Goal: Task Accomplishment & Management: Manage account settings

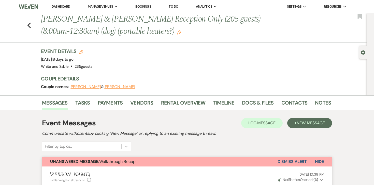
click at [70, 5] on link "Dashboard" at bounding box center [61, 6] width 18 height 4
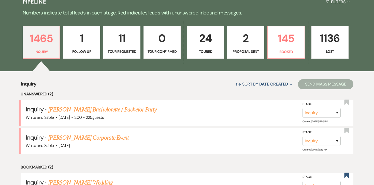
scroll to position [127, 0]
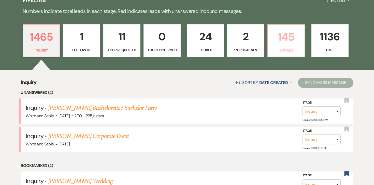
click at [282, 37] on p "145" at bounding box center [286, 36] width 30 height 17
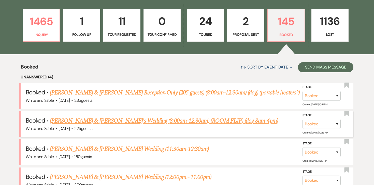
scroll to position [122, 0]
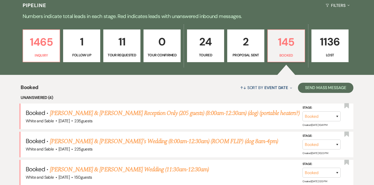
click at [192, 48] on p "24" at bounding box center [205, 41] width 30 height 17
select select "5"
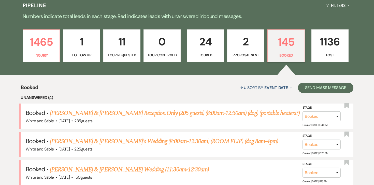
select select "5"
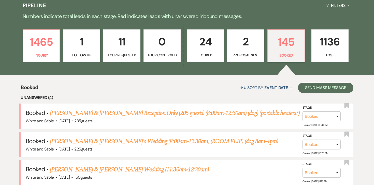
select select "5"
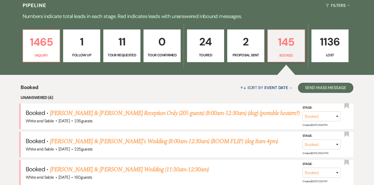
select select "5"
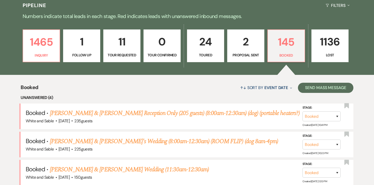
select select "5"
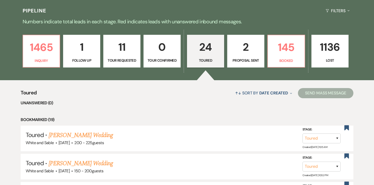
scroll to position [97, 0]
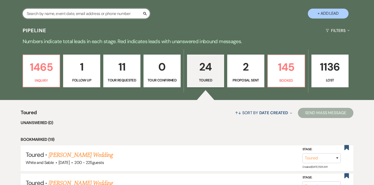
click at [126, 15] on input "text" at bounding box center [86, 14] width 127 height 10
type input "[PERSON_NAME]"
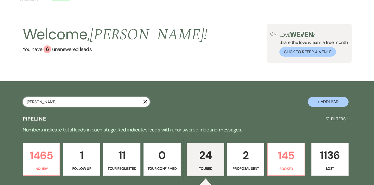
select select "2"
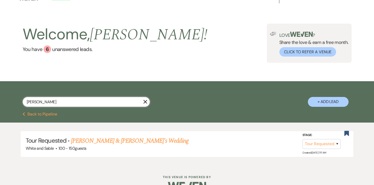
scroll to position [21, 0]
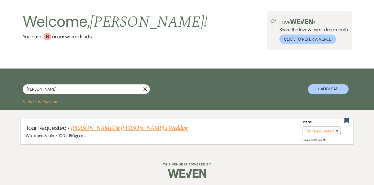
click at [111, 128] on link "[PERSON_NAME] & [PERSON_NAME]'s Wedding" at bounding box center [129, 128] width 117 height 9
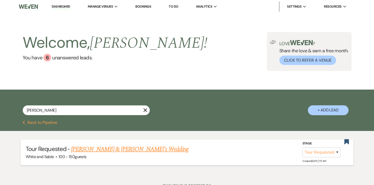
select select "2"
select select "7"
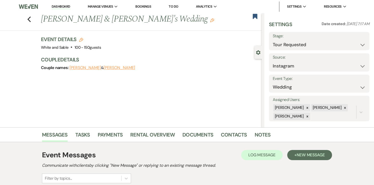
click at [108, 69] on button "[PERSON_NAME]" at bounding box center [119, 68] width 32 height 4
select select "1"
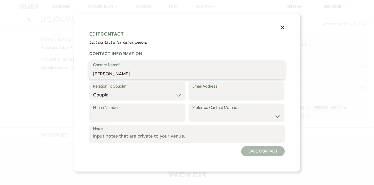
click at [122, 72] on input "[PERSON_NAME]" at bounding box center [187, 74] width 188 height 10
paste input "[PERSON_NAME]"
type input "[PERSON_NAME]"
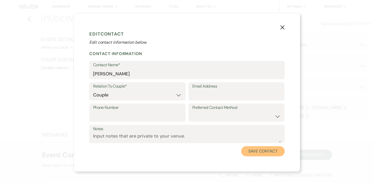
click at [253, 154] on button "Save Contact" at bounding box center [262, 151] width 43 height 10
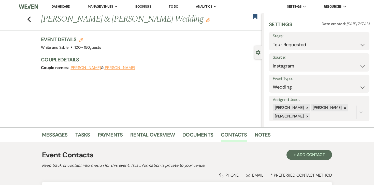
click at [81, 39] on use "button" at bounding box center [81, 40] width 4 height 4
select select "684"
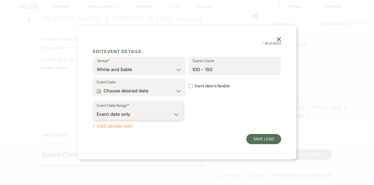
click at [139, 113] on select "Event date only Event date and" at bounding box center [138, 115] width 83 height 10
click at [142, 88] on button "Calendar Choose desired date Expand" at bounding box center [139, 91] width 85 height 10
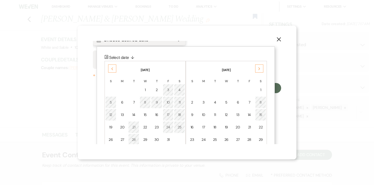
scroll to position [52, 0]
click at [257, 69] on div "Next" at bounding box center [259, 68] width 8 height 8
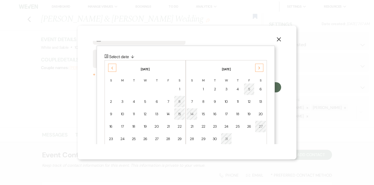
click at [257, 69] on div "Next" at bounding box center [259, 68] width 8 height 8
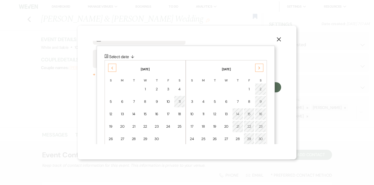
click at [257, 69] on div "Next" at bounding box center [259, 68] width 8 height 8
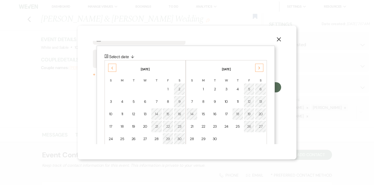
click at [257, 69] on div "Next" at bounding box center [259, 68] width 8 height 8
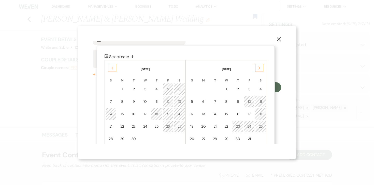
click at [257, 69] on div "Next" at bounding box center [259, 68] width 8 height 8
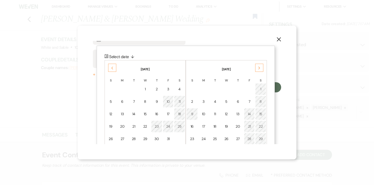
click at [257, 69] on div "Next" at bounding box center [259, 68] width 8 height 8
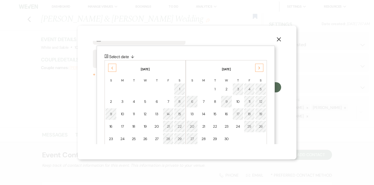
click at [257, 69] on div "Next" at bounding box center [259, 68] width 8 height 8
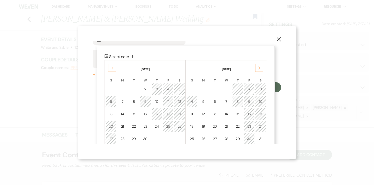
click at [257, 69] on div "Next" at bounding box center [259, 68] width 8 height 8
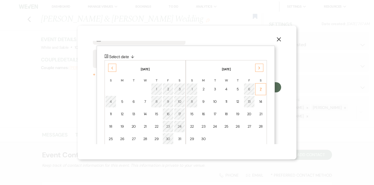
click at [257, 86] on td "7" at bounding box center [260, 89] width 11 height 12
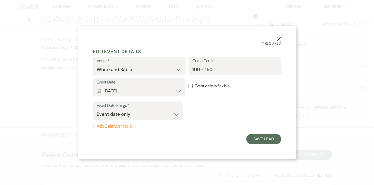
scroll to position [0, 0]
click at [113, 123] on div "Event Date Range* Event date only Event date and + Add Calendar Hold" at bounding box center [187, 114] width 188 height 29
click at [114, 127] on button "+ Add Calendar Hold" at bounding box center [138, 126] width 90 height 5
select select "false"
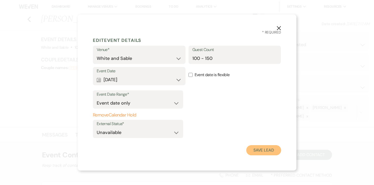
click at [260, 150] on button "Save Lead" at bounding box center [263, 150] width 35 height 10
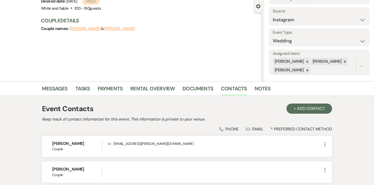
scroll to position [47, 0]
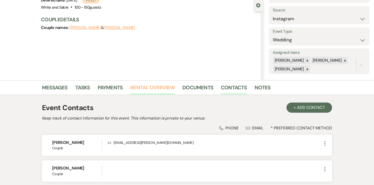
click at [154, 89] on link "Rental Overview" at bounding box center [152, 89] width 44 height 11
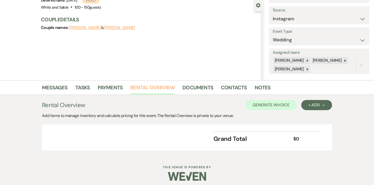
scroll to position [51, 0]
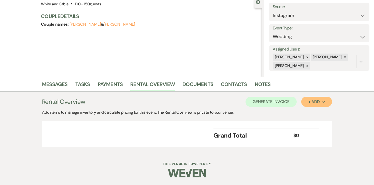
click at [313, 103] on div "+ Add Next" at bounding box center [316, 102] width 17 height 4
click at [312, 113] on button "Item" at bounding box center [314, 114] width 26 height 8
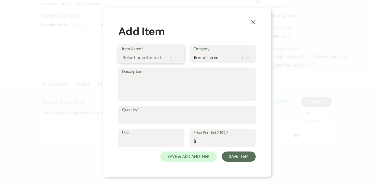
click at [159, 59] on div "Select or enter text..." at bounding box center [142, 57] width 41 height 7
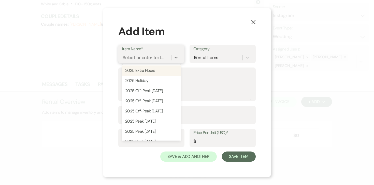
type input "0"
type input "2026"
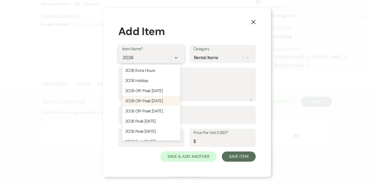
click at [151, 101] on div "2026 Off-Peak [DATE]" at bounding box center [151, 101] width 58 height 10
type textarea "11:30am - 12:30am (13 hour rental period) Does not include: security, event day…"
type input "11500"
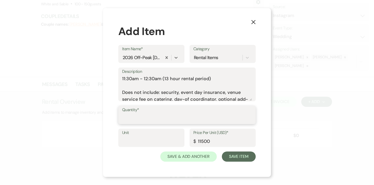
click at [148, 120] on input "Quantity*" at bounding box center [187, 119] width 130 height 10
type input "1"
click at [150, 64] on div "Item Name* 2026 Off-Peak [DATE] Category Rental Items" at bounding box center [186, 56] width 137 height 23
click at [150, 61] on div "2026 Off-Peak [DATE]" at bounding box center [141, 57] width 38 height 7
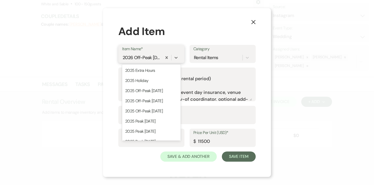
scroll to position [76, 0]
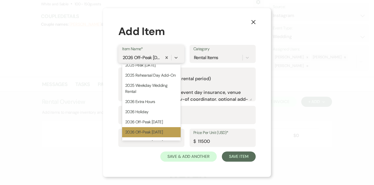
click at [151, 130] on div "2026 Off-Peak [DATE]" at bounding box center [151, 132] width 58 height 10
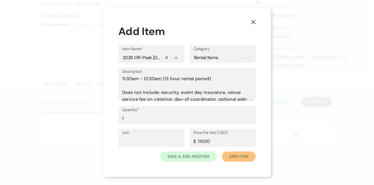
click at [238, 158] on button "Save Item" at bounding box center [239, 157] width 34 height 10
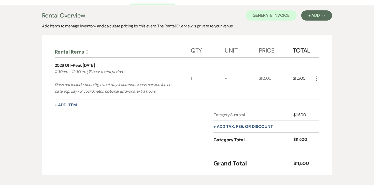
scroll to position [165, 0]
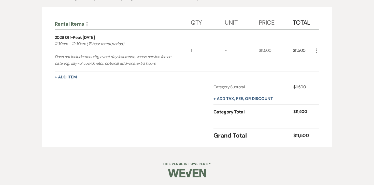
click at [241, 96] on div "+ Add tax, fee, or discount" at bounding box center [242, 99] width 59 height 12
click at [241, 99] on button "+ Add tax, fee, or discount" at bounding box center [242, 99] width 59 height 4
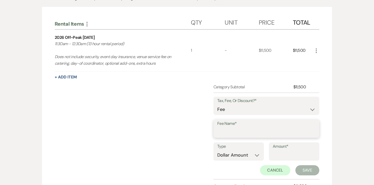
click at [225, 132] on input "Fee Name*" at bounding box center [266, 133] width 98 height 10
type input "Credit Card Fee"
click at [256, 154] on select "Dollar Amount Percentage" at bounding box center [238, 155] width 43 height 10
select select "false"
click at [217, 150] on select "Dollar Amount Percentage" at bounding box center [238, 155] width 43 height 10
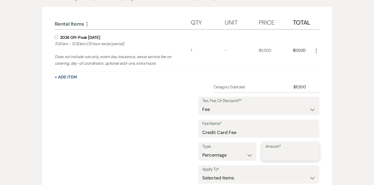
click at [275, 159] on input "Amount*" at bounding box center [290, 155] width 50 height 10
type input "3"
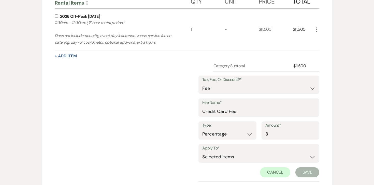
scroll to position [188, 0]
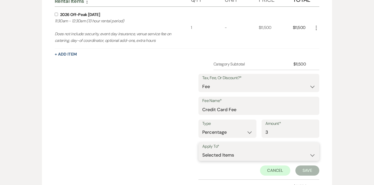
click at [270, 155] on select "Selected Items Category Subtotal (before all Taxes/Fees/Discounts) Category Tot…" at bounding box center [258, 155] width 113 height 10
select select "2"
click at [202, 150] on select "Selected Items Category Subtotal (before all Taxes/Fees/Discounts) Category Tot…" at bounding box center [258, 155] width 113 height 10
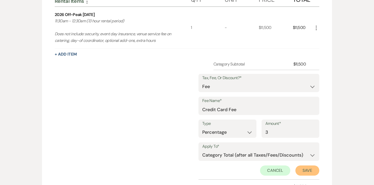
click at [301, 168] on button "Save" at bounding box center [307, 171] width 24 height 10
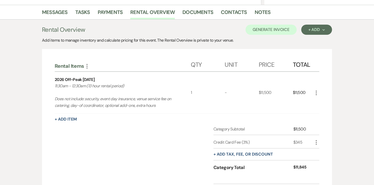
scroll to position [125, 0]
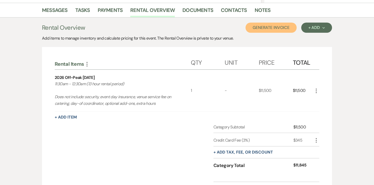
click at [282, 30] on button "Generate Invoice" at bounding box center [270, 28] width 51 height 10
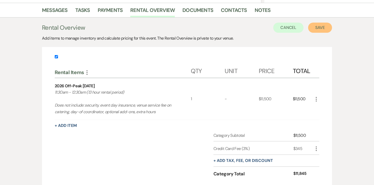
click at [322, 28] on button "Save" at bounding box center [320, 28] width 24 height 10
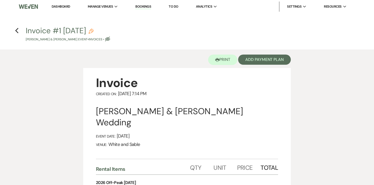
click at [110, 30] on button "Invoice #1 [DATE] Pencil [PERSON_NAME] & [PERSON_NAME] Event • Invoices • Eye B…" at bounding box center [68, 34] width 84 height 15
select select "22"
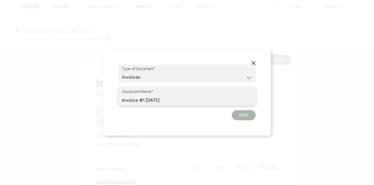
click at [180, 101] on input "Invoice #1 [DATE]" at bounding box center [187, 100] width 130 height 10
type input "Invoice #1 [DATE] (credit card)"
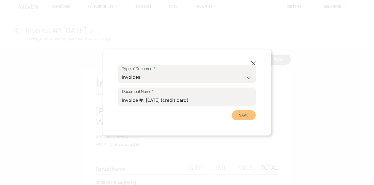
click at [237, 113] on button "Save" at bounding box center [243, 115] width 24 height 10
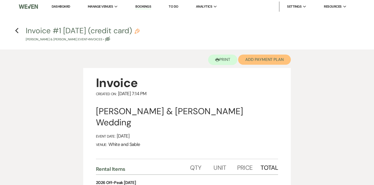
click at [264, 58] on button "Add Payment Plan" at bounding box center [264, 60] width 53 height 10
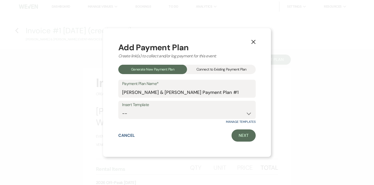
click at [183, 108] on label "Insert Template" at bounding box center [187, 104] width 130 height 7
click at [179, 116] on select "-- Wedding Payments - Credit Card (3% Fee) Wedding Payments - ACH/Check/Cash" at bounding box center [187, 114] width 130 height 10
select select "77"
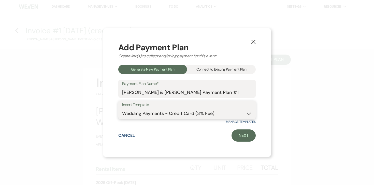
click at [122, 109] on select "-- Wedding Payments - Credit Card (3% Fee) Wedding Payments - ACH/Check/Cash" at bounding box center [187, 114] width 130 height 10
click at [239, 136] on link "Next" at bounding box center [243, 136] width 24 height 12
select select "29114"
select select "2"
select select "percentage"
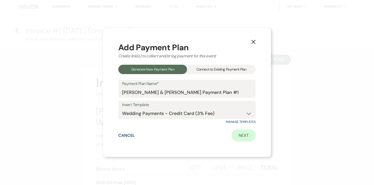
select select "true"
select select "2"
select select "percentage"
select select "true"
select select "client"
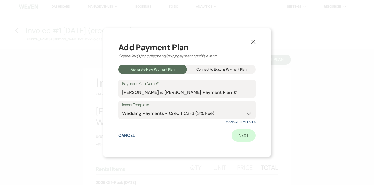
select select "weekly"
select select "onDueDate"
select select "complete"
select select "client"
select select "weeks"
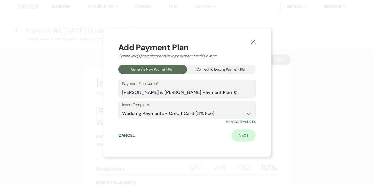
select select "2"
select select "percentage"
select select "true"
select select "client"
select select "weeks"
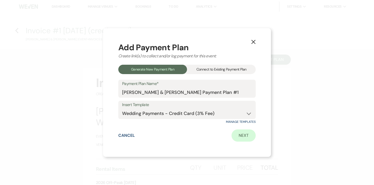
select select "client"
select select "weekly"
select select "onDueDate"
select select "complete"
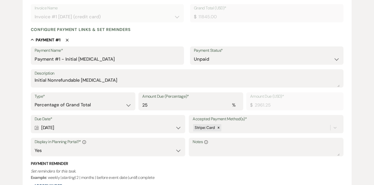
scroll to position [122, 0]
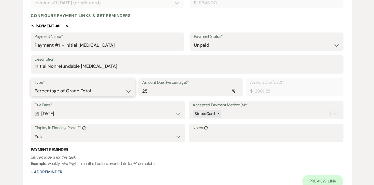
click at [99, 91] on select "Dollar Amount Percentage of Grand Total" at bounding box center [83, 91] width 97 height 10
select select "flat"
click at [35, 86] on select "Dollar Amount Percentage of Grand Total" at bounding box center [83, 91] width 97 height 10
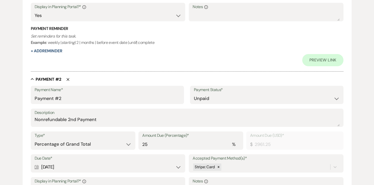
scroll to position [266, 0]
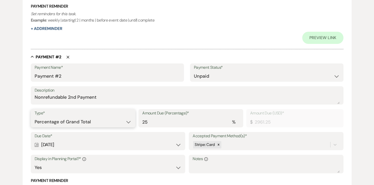
click at [96, 121] on select "Dollar Amount Percentage of Grand Total" at bounding box center [83, 122] width 97 height 10
select select "flat"
click at [35, 117] on select "Dollar Amount Percentage of Grand Total" at bounding box center [83, 122] width 97 height 10
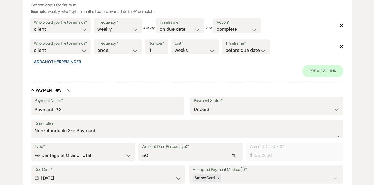
scroll to position [450, 0]
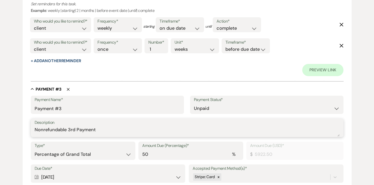
click at [89, 128] on textarea "Nonrefundable 3rd Payment" at bounding box center [187, 132] width 305 height 10
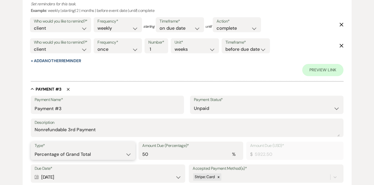
click at [81, 151] on select "Dollar Amount Percentage of Grand Total" at bounding box center [83, 155] width 97 height 10
select select "flat"
click at [35, 150] on select "Dollar Amount Percentage of Grand Total" at bounding box center [83, 155] width 97 height 10
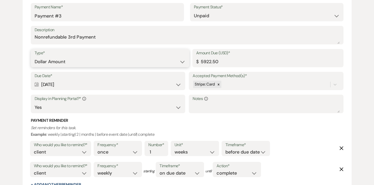
scroll to position [624, 0]
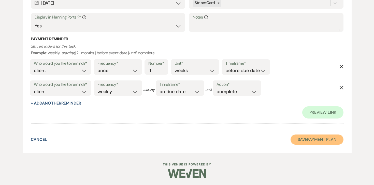
click at [316, 138] on button "Save Payment Plan" at bounding box center [316, 140] width 53 height 10
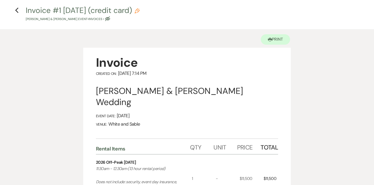
scroll to position [5, 0]
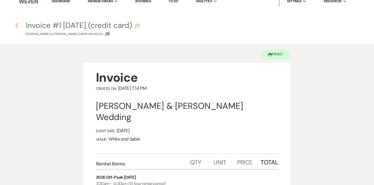
click at [16, 24] on use "button" at bounding box center [16, 26] width 3 height 6
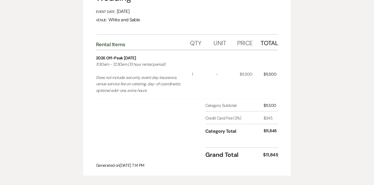
select select "2"
select select "7"
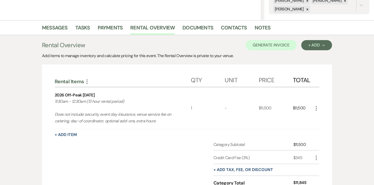
scroll to position [101, 0]
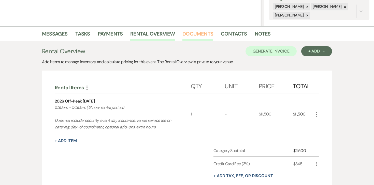
click at [201, 36] on link "Documents" at bounding box center [197, 35] width 31 height 11
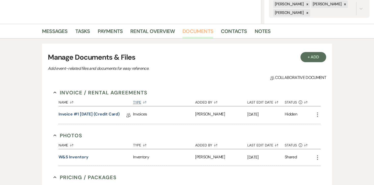
scroll to position [104, 0]
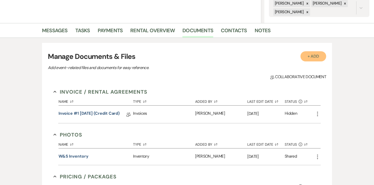
click at [313, 58] on button "+ Add" at bounding box center [313, 56] width 26 height 10
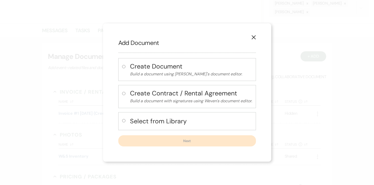
click at [122, 122] on input "radio" at bounding box center [123, 120] width 3 height 3
radio input "true"
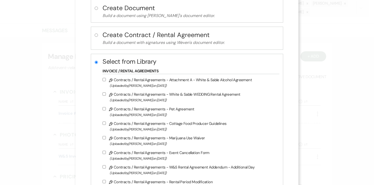
scroll to position [37, 0]
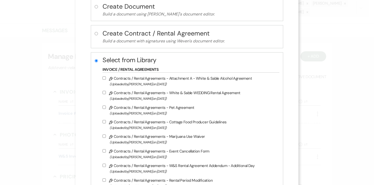
click at [106, 93] on input "Pencil Contracts / Rental Agreements - White & Sable WEDDING Rental Agreement (…" at bounding box center [103, 92] width 3 height 3
checkbox input "true"
click at [106, 78] on input "Pencil Contracts / Rental Agreements - Attachment A - White & Sable Alcohol Agr…" at bounding box center [103, 77] width 3 height 3
checkbox input "true"
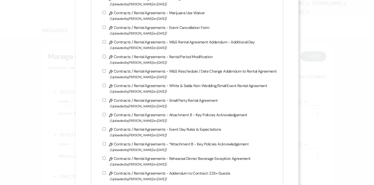
scroll to position [294, 0]
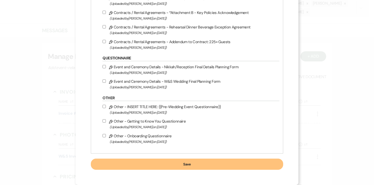
click at [126, 162] on button "Save" at bounding box center [187, 164] width 192 height 11
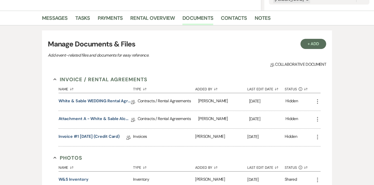
scroll to position [122, 0]
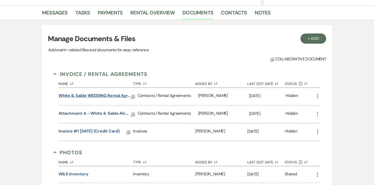
click at [119, 96] on link "White & Sable WEDDING Rental Agreement" at bounding box center [94, 97] width 72 height 8
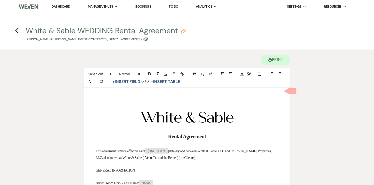
click at [184, 30] on icon "Pencil" at bounding box center [182, 31] width 5 height 5
select select "10"
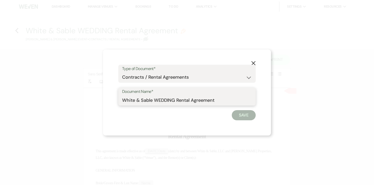
click at [157, 98] on input "White & Sable WEDDING Rental Agreement" at bounding box center [187, 100] width 130 height 10
click at [240, 103] on input "White & Sable/[PERSON_NAME]+[PERSON_NAME] Rental Agreement" at bounding box center [187, 100] width 130 height 10
type input "White & Sable/[PERSON_NAME]+[PERSON_NAME] Rental Agreement - [DATE]"
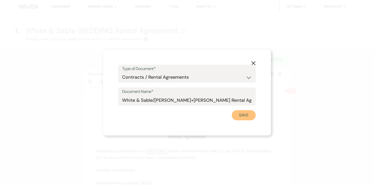
click at [247, 116] on button "Save" at bounding box center [243, 115] width 24 height 10
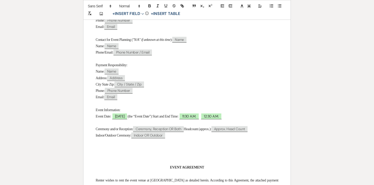
scroll to position [226, 0]
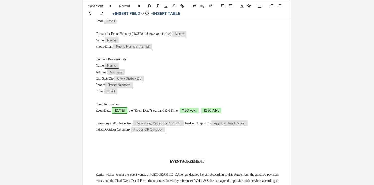
click at [122, 114] on span "[DATE]" at bounding box center [120, 110] width 16 height 7
select select "smartCustomField"
select select "owner"
select select "{{eventDate}}"
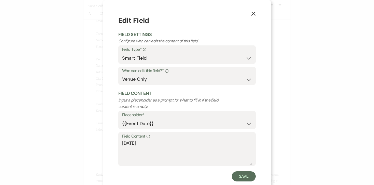
click at [121, 140] on div "Field Content Info [DATE]" at bounding box center [186, 149] width 137 height 34
click at [121, 143] on div "Field Content Info [DATE]" at bounding box center [186, 149] width 137 height 34
click at [122, 144] on textarea "[DATE]" at bounding box center [187, 152] width 130 height 25
type textarea "[DATE]"
click at [243, 177] on button "Save" at bounding box center [243, 177] width 24 height 10
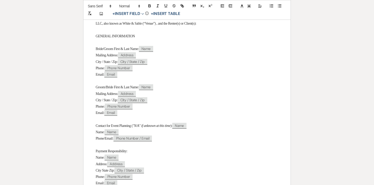
scroll to position [130, 0]
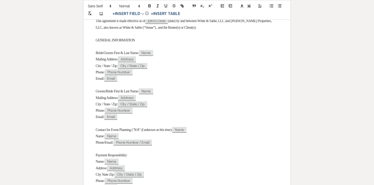
click at [116, 54] on span "Bride/Groom First & Last Name:" at bounding box center [117, 53] width 43 height 4
click at [111, 54] on span "Bride/Groom First & Last Name:" at bounding box center [117, 53] width 43 height 4
click at [110, 93] on span "Groom/Bride First & Last Name:" at bounding box center [117, 91] width 43 height 4
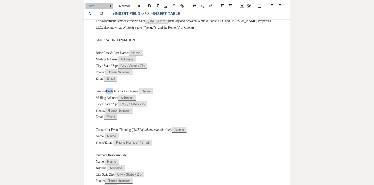
click at [110, 93] on span "Groom/Bride First & Last Name:" at bounding box center [117, 91] width 43 height 4
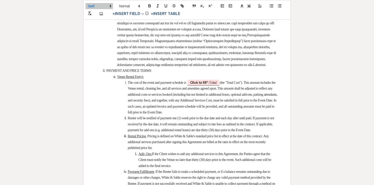
scroll to position [666, 0]
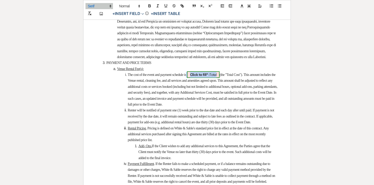
click at [209, 77] on b "Click to fill* :" at bounding box center [200, 74] width 20 height 5
select select "owner"
select select "Total"
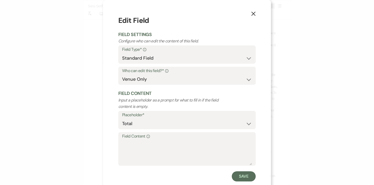
click at [187, 137] on label "Field Content Info" at bounding box center [187, 136] width 130 height 7
click at [187, 140] on textarea "Field Content Info" at bounding box center [187, 152] width 130 height 25
type textarea "$11,500.00"
click at [247, 174] on button "Save" at bounding box center [243, 177] width 24 height 10
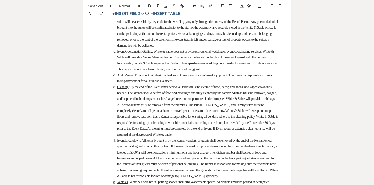
scroll to position [1112, 0]
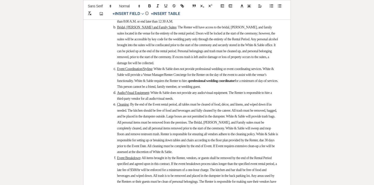
click at [179, 7] on span "Click to fill* : Number" at bounding box center [160, 3] width 38 height 7
select select "owner"
select select "Number"
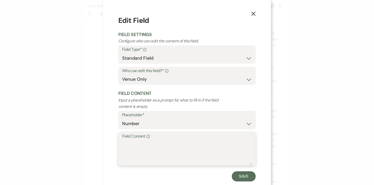
click at [162, 149] on textarea "Field Content Info" at bounding box center [187, 152] width 130 height 25
type textarea "13"
click at [241, 180] on button "Save" at bounding box center [243, 177] width 24 height 10
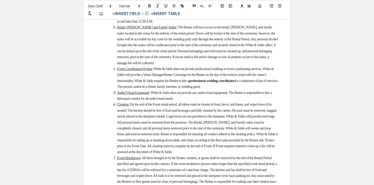
click at [234, 6] on b "Click to fill* :" at bounding box center [224, 3] width 20 height 5
select select "owner"
select select "Time"
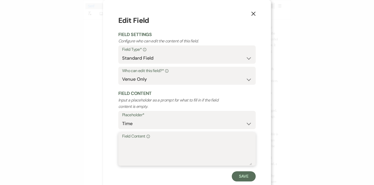
click at [200, 153] on textarea "Field Content Info" at bounding box center [187, 152] width 130 height 25
type textarea "11:30am"
click at [235, 174] on button "Save" at bounding box center [243, 177] width 24 height 10
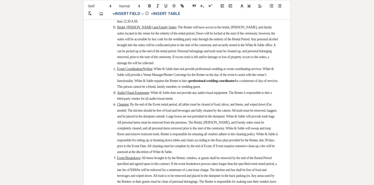
click at [137, 17] on span "Bar service must end 30 minutes prior to guest departure." at bounding box center [196, 13] width 158 height 10
click at [136, 12] on b "Click to fill* :" at bounding box center [195, 6] width 156 height 10
select select "owner"
select select "Time"
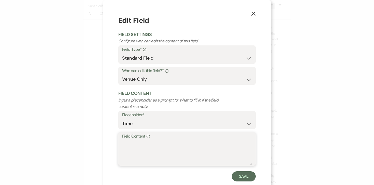
click at [159, 150] on textarea "Field Content Info" at bounding box center [187, 152] width 130 height 25
type textarea "12:30am"
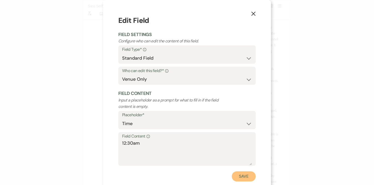
click at [243, 177] on button "Save" at bounding box center [243, 177] width 24 height 10
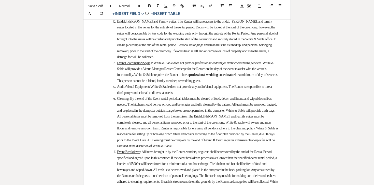
click at [202, 13] on span "Click to fill* : Time" at bounding box center [185, 9] width 33 height 7
select select "owner"
select select "Time"
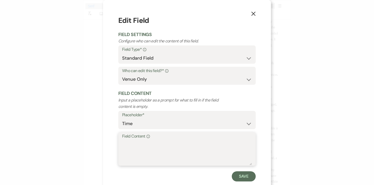
click at [185, 145] on textarea "Field Content Info" at bounding box center [187, 152] width 130 height 25
type textarea "11:30pm"
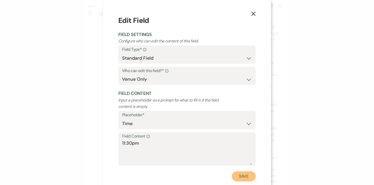
click at [244, 178] on button "Save" at bounding box center [243, 177] width 24 height 10
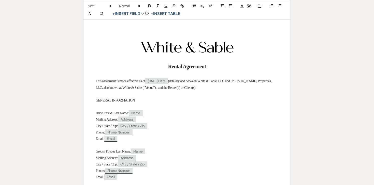
scroll to position [0, 0]
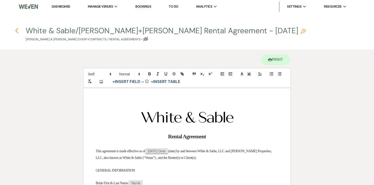
click at [17, 31] on icon "Previous" at bounding box center [17, 31] width 4 height 6
select select "2"
select select "7"
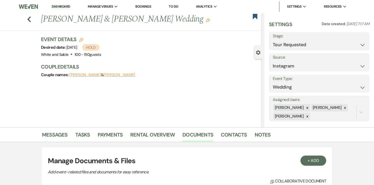
scroll to position [122, 0]
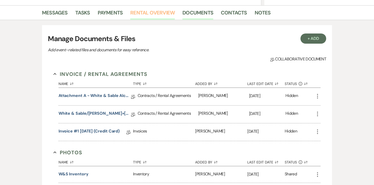
click at [153, 13] on link "Rental Overview" at bounding box center [152, 14] width 44 height 11
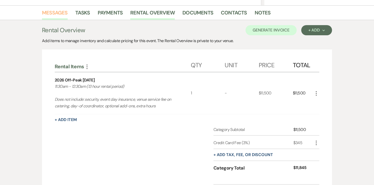
click at [61, 15] on link "Messages" at bounding box center [55, 14] width 26 height 11
